Goal: Task Accomplishment & Management: Manage account settings

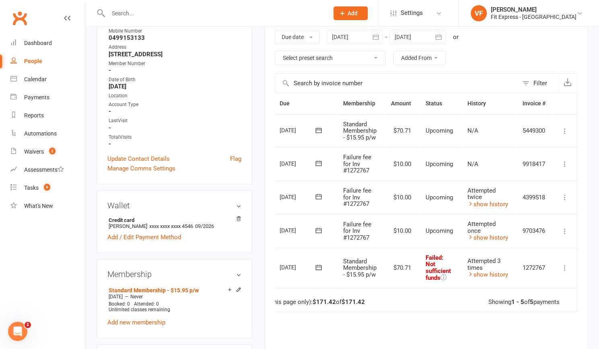
scroll to position [129, 0]
click at [375, 39] on icon "button" at bounding box center [375, 37] width 8 height 8
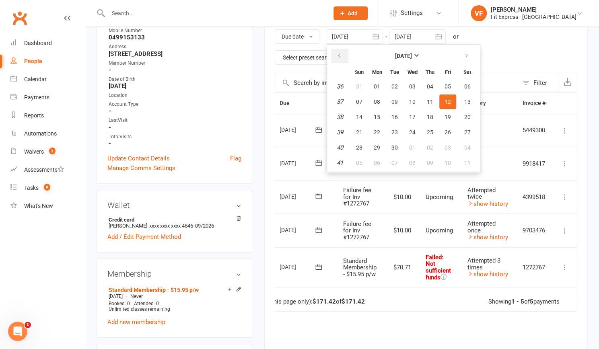
click at [343, 55] on button "button" at bounding box center [339, 56] width 17 height 14
click at [388, 116] on button "15" at bounding box center [394, 117] width 17 height 14
type input "[DATE]"
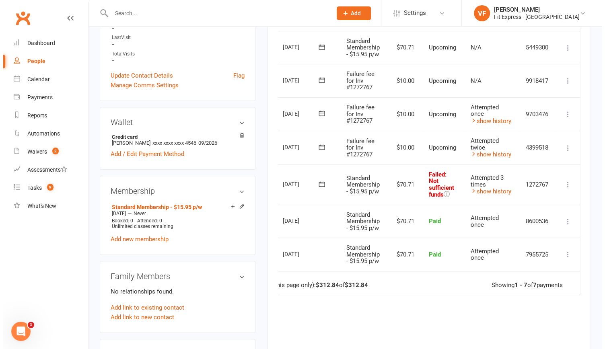
scroll to position [211, 0]
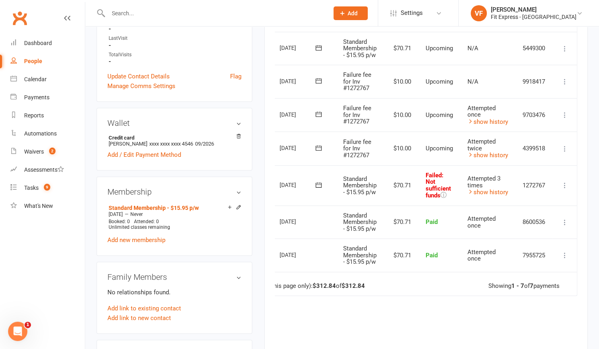
click at [564, 184] on icon at bounding box center [564, 185] width 8 height 8
click at [545, 213] on link "Mark as Paid (POS)" at bounding box center [529, 217] width 80 height 16
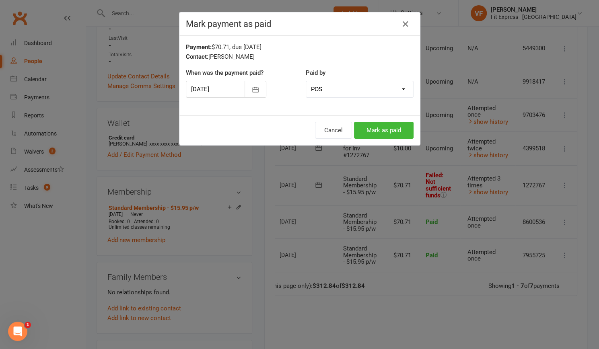
scroll to position [0, 25]
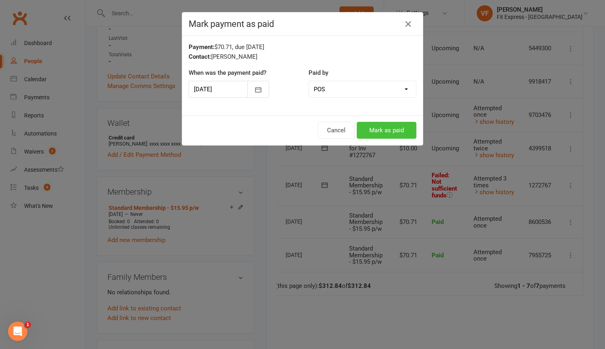
click at [378, 132] on button "Mark as paid" at bounding box center [386, 130] width 59 height 17
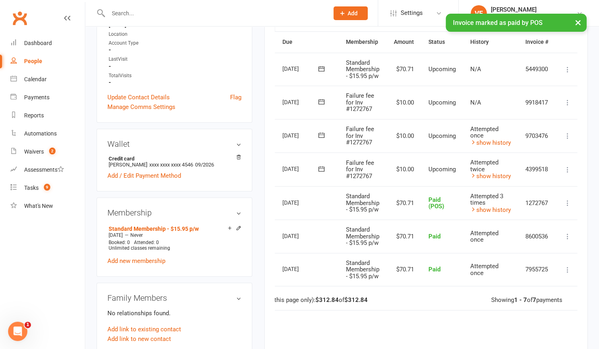
scroll to position [189, 0]
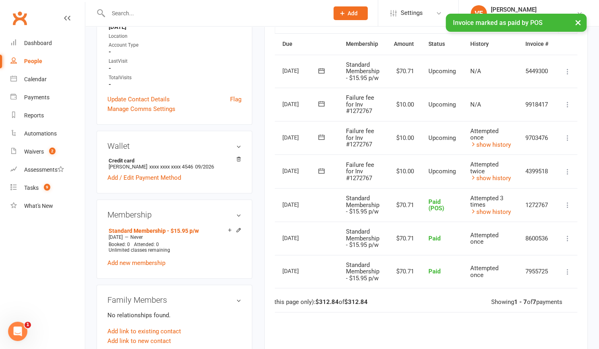
click at [567, 171] on icon at bounding box center [567, 172] width 8 height 8
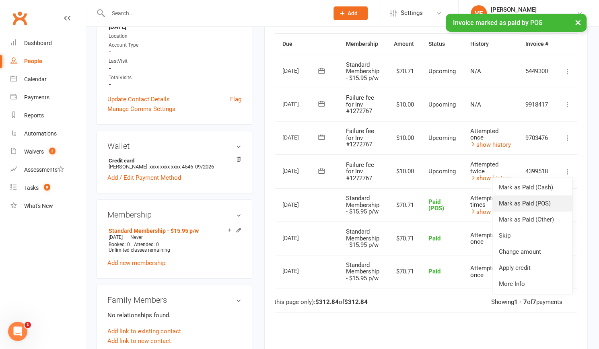
click at [531, 203] on link "Mark as Paid (POS)" at bounding box center [532, 203] width 80 height 16
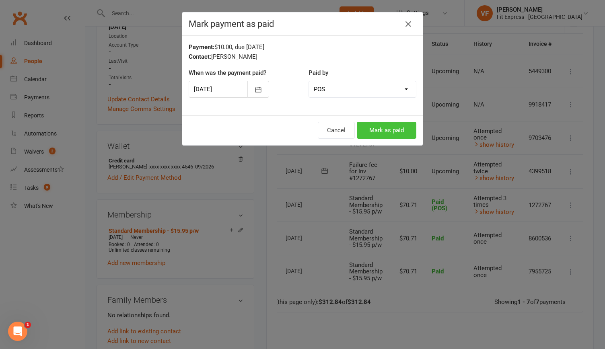
click at [368, 128] on button "Mark as paid" at bounding box center [386, 130] width 59 height 17
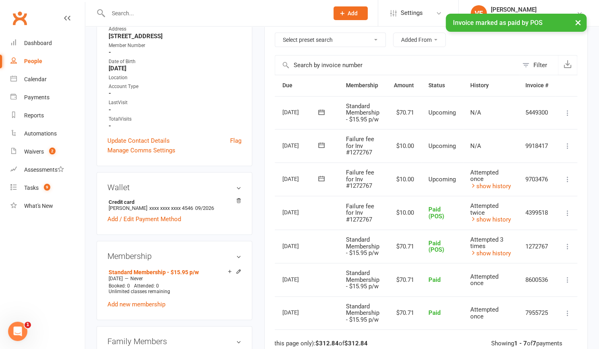
scroll to position [147, 0]
click at [569, 177] on icon at bounding box center [567, 180] width 8 height 8
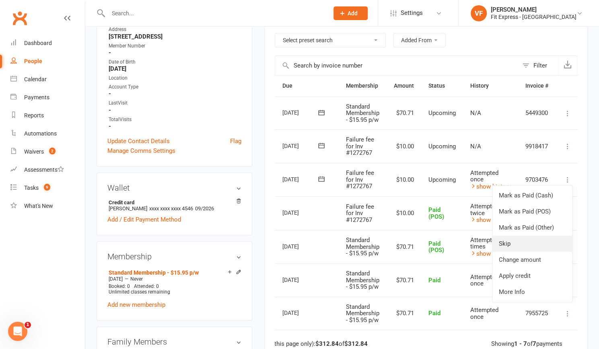
click at [538, 240] on link "Skip" at bounding box center [532, 244] width 80 height 16
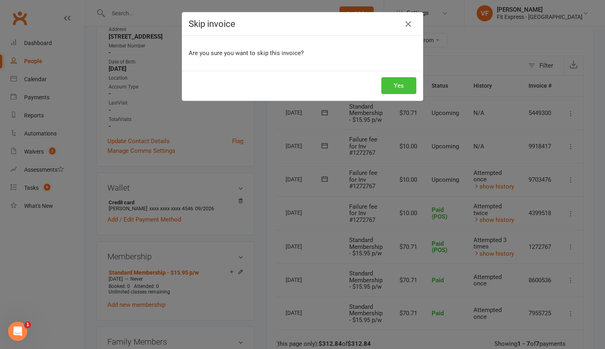
click at [406, 92] on button "Yes" at bounding box center [398, 85] width 35 height 17
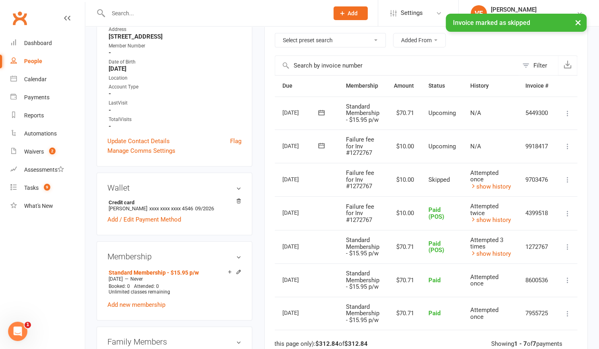
click at [570, 143] on icon at bounding box center [567, 146] width 8 height 8
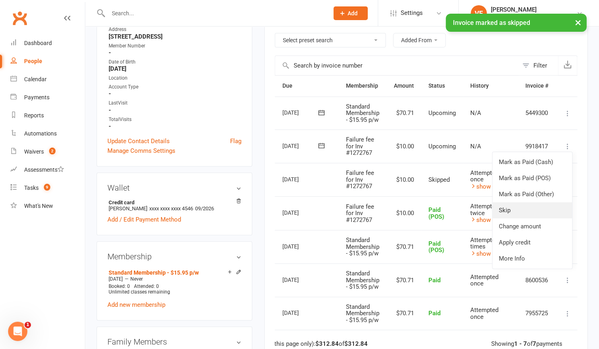
click at [528, 208] on link "Skip" at bounding box center [532, 210] width 80 height 16
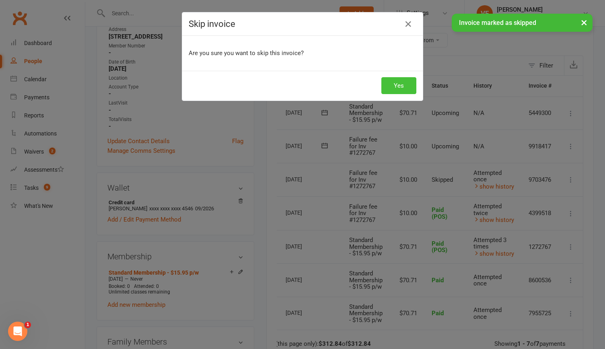
click at [406, 85] on button "Yes" at bounding box center [398, 85] width 35 height 17
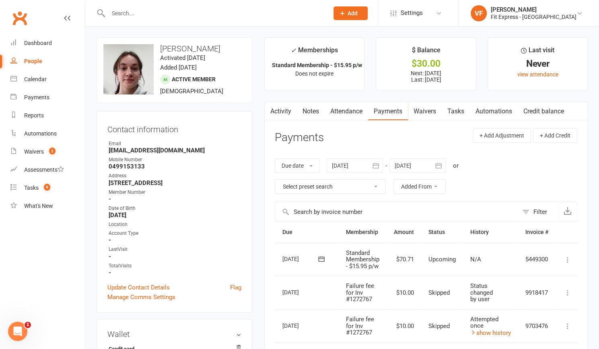
scroll to position [0, 0]
click at [488, 194] on div "Due date Due date Date paid Date failed Date settled [DATE] [DATE] Sun Mon Tue …" at bounding box center [426, 176] width 302 height 51
click at [181, 17] on input "text" at bounding box center [214, 13] width 217 height 11
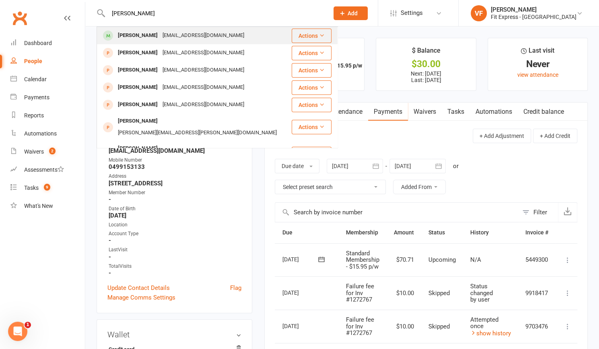
type input "[PERSON_NAME]"
click at [166, 35] on div "[EMAIL_ADDRESS][DOMAIN_NAME]" at bounding box center [203, 36] width 86 height 12
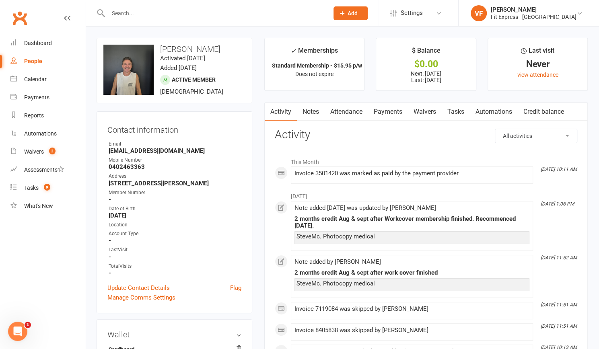
click at [383, 109] on link "Payments" at bounding box center [388, 112] width 40 height 18
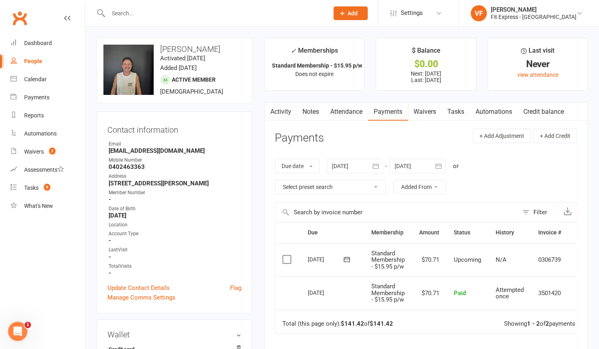
click at [157, 18] on input "text" at bounding box center [214, 13] width 217 height 11
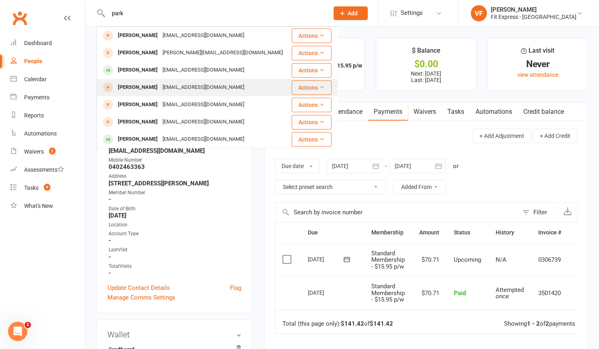
type input "park"
click at [162, 88] on div "[EMAIL_ADDRESS][DOMAIN_NAME]" at bounding box center [203, 88] width 86 height 12
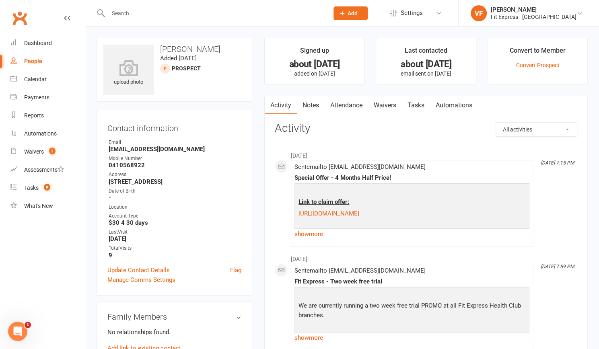
click at [149, 14] on input "text" at bounding box center [214, 13] width 217 height 11
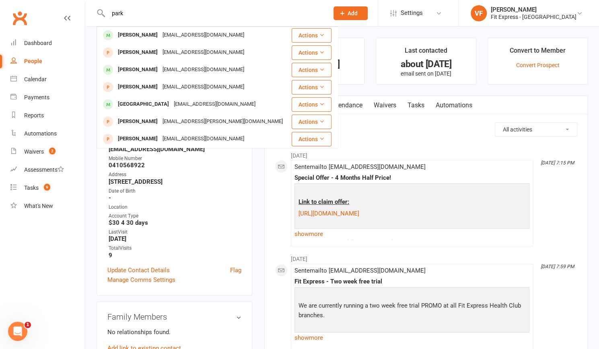
scroll to position [109, 0]
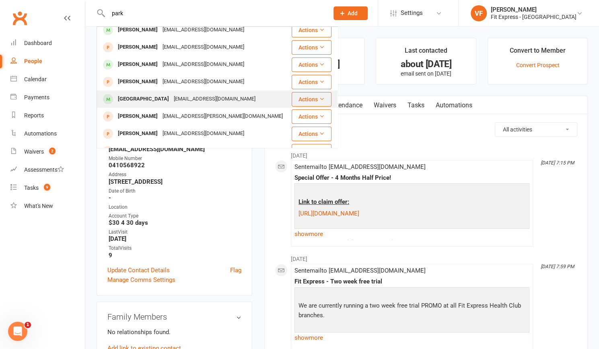
type input "park"
click at [149, 99] on div "[GEOGRAPHIC_DATA]" at bounding box center [143, 99] width 56 height 12
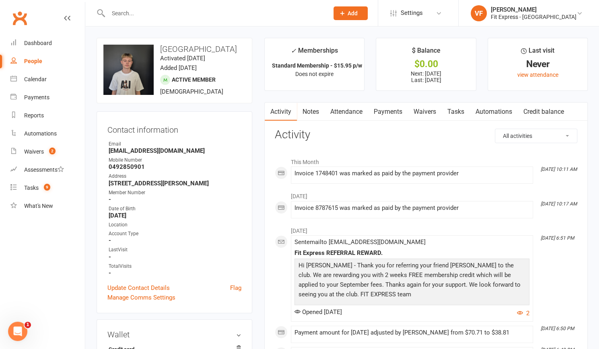
click at [382, 117] on link "Payments" at bounding box center [388, 112] width 40 height 18
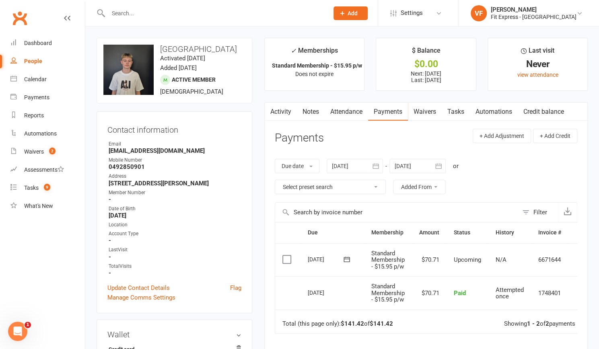
click at [179, 16] on input "text" at bounding box center [214, 13] width 217 height 11
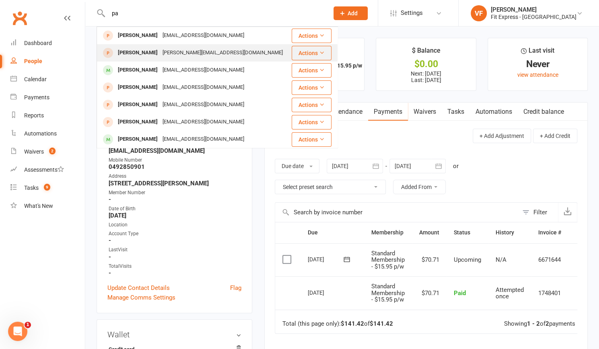
type input "p"
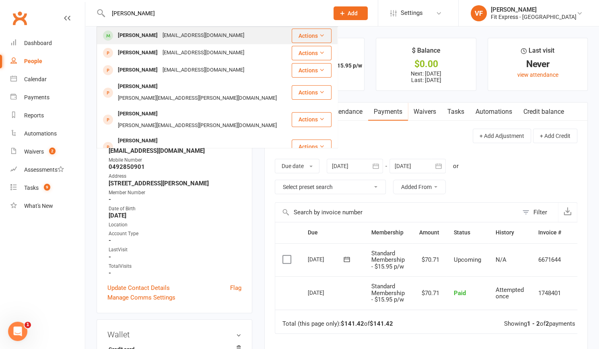
type input "[PERSON_NAME]"
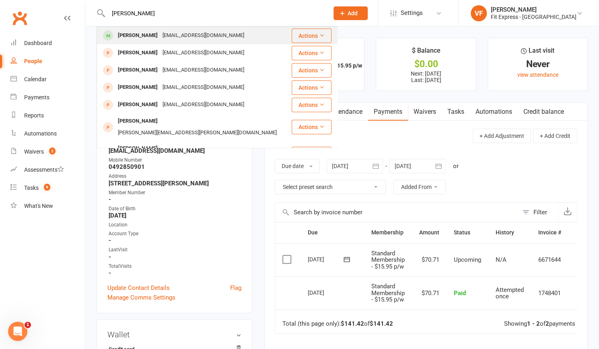
click at [170, 41] on div "[EMAIL_ADDRESS][DOMAIN_NAME]" at bounding box center [203, 36] width 86 height 12
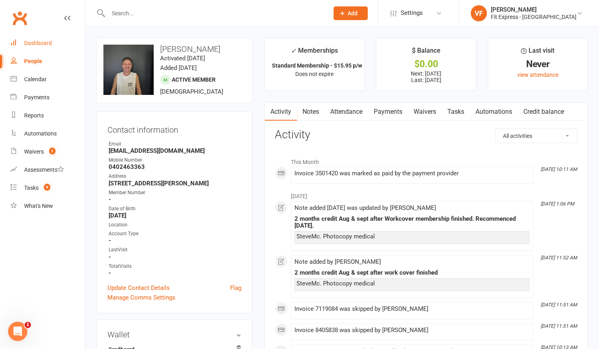
click at [37, 42] on div "Dashboard" at bounding box center [38, 43] width 28 height 6
